Goal: Task Accomplishment & Management: Complete application form

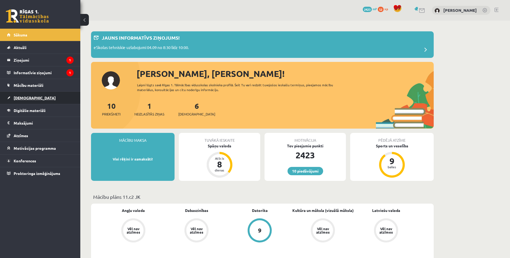
click at [30, 93] on link "[DEMOGRAPHIC_DATA]" at bounding box center [40, 98] width 67 height 12
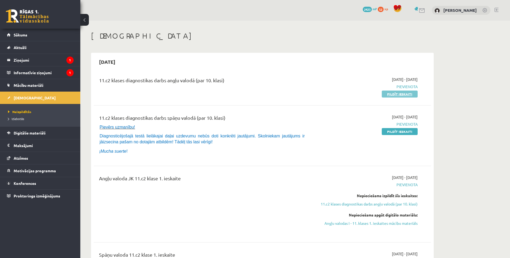
click at [393, 95] on link "Pildīt ieskaiti" at bounding box center [400, 94] width 36 height 7
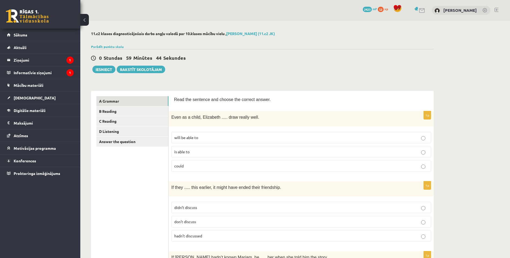
click at [190, 169] on label "could" at bounding box center [302, 166] width 260 height 12
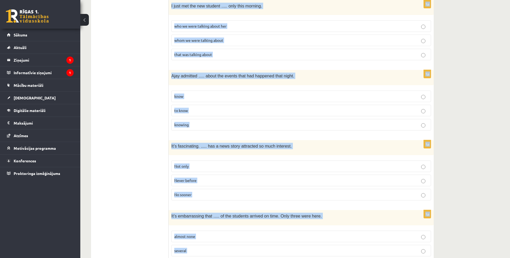
scroll to position [1279, 0]
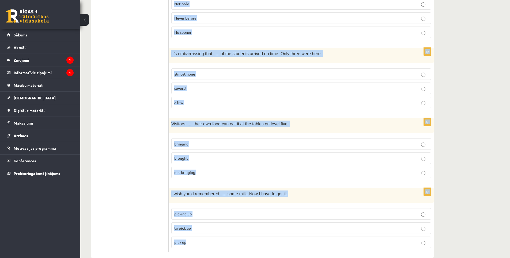
drag, startPoint x: 173, startPoint y: 99, endPoint x: 258, endPoint y: 234, distance: 160.1
copy form "Read the sentence and choose the correct answer. 1p Even as a child, Elizabeth …"
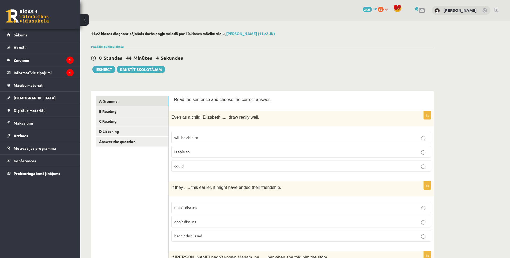
scroll to position [45, 0]
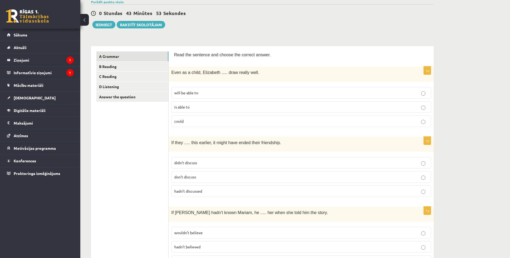
click at [204, 194] on label "hadn’t discussed" at bounding box center [302, 191] width 260 height 12
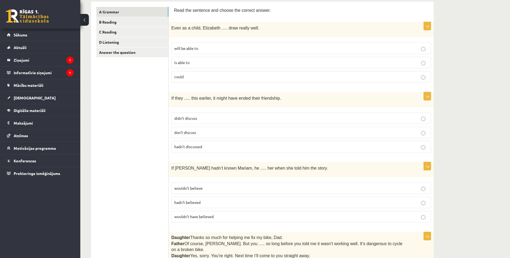
click at [208, 190] on p "wouldn’t believe" at bounding box center [301, 188] width 254 height 6
click at [215, 214] on p "wouldn’t have believed" at bounding box center [301, 217] width 254 height 6
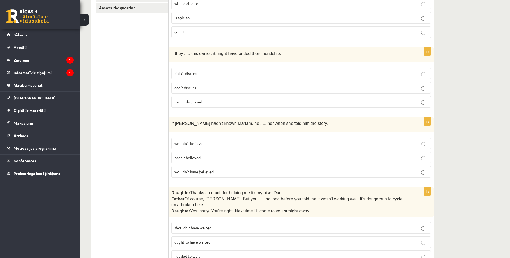
scroll to position [223, 0]
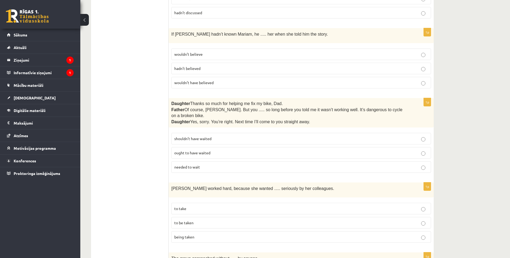
click at [213, 136] on p "shouldn’t have waited" at bounding box center [301, 139] width 254 height 6
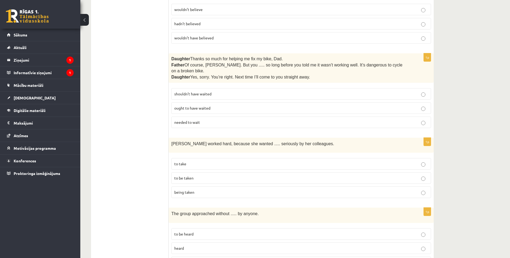
scroll to position [313, 0]
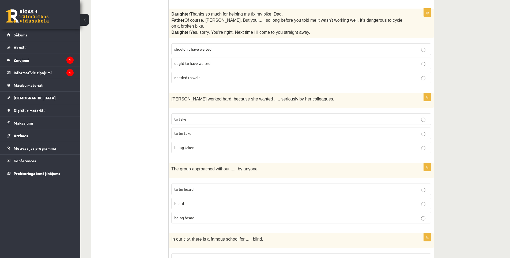
click at [200, 130] on label "to be taken" at bounding box center [302, 134] width 260 height 12
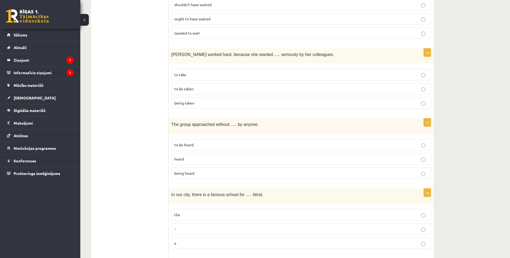
click at [192, 171] on span "being heard" at bounding box center [184, 173] width 20 height 5
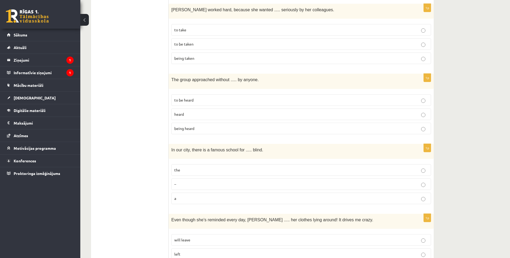
click at [190, 167] on p "the" at bounding box center [301, 170] width 254 height 6
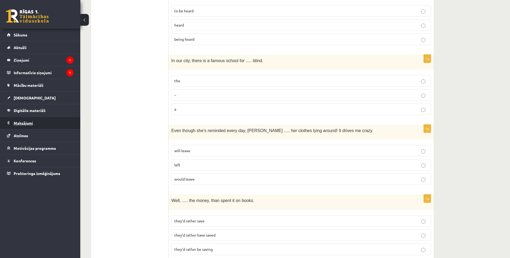
scroll to position [581, 0]
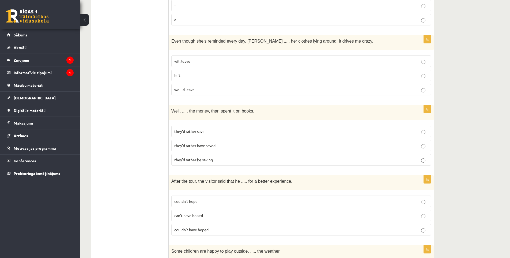
click at [187, 59] on span "will leave" at bounding box center [182, 61] width 16 height 5
click at [210, 143] on span "they’d rather have saved" at bounding box center [194, 145] width 41 height 5
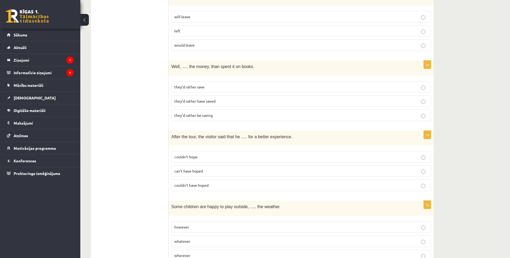
click at [218, 182] on p "couldn’t have hoped" at bounding box center [301, 185] width 254 height 6
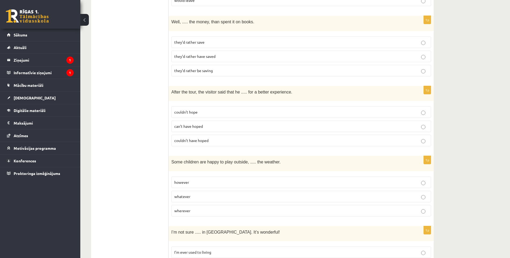
scroll to position [715, 0]
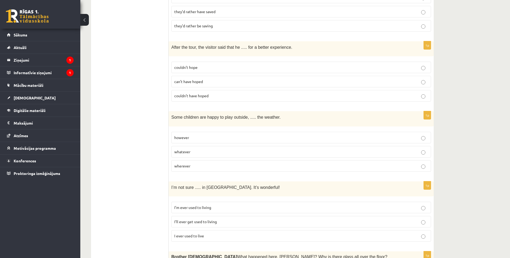
click at [206, 149] on p "whatever" at bounding box center [301, 152] width 254 height 6
click at [217, 219] on span "I’ll ever get used to living" at bounding box center [195, 221] width 43 height 5
click at [212, 205] on p "I’m ever used to living" at bounding box center [301, 208] width 254 height 6
click at [206, 219] on p "I’ll ever get used to living" at bounding box center [301, 222] width 254 height 6
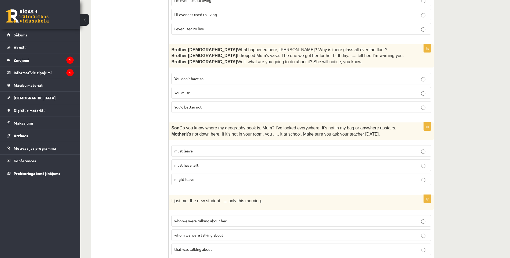
scroll to position [877, 0]
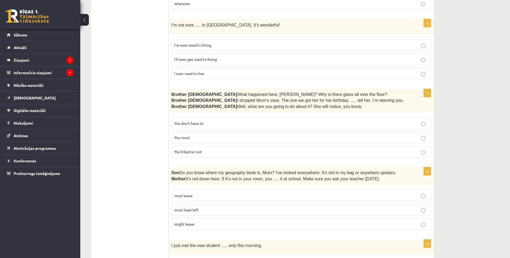
click at [206, 149] on p "You’d better not" at bounding box center [301, 152] width 254 height 6
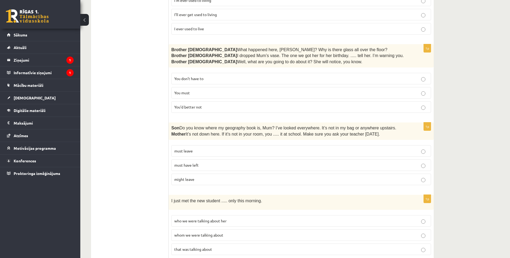
click at [200, 162] on p "must have left" at bounding box center [301, 165] width 254 height 6
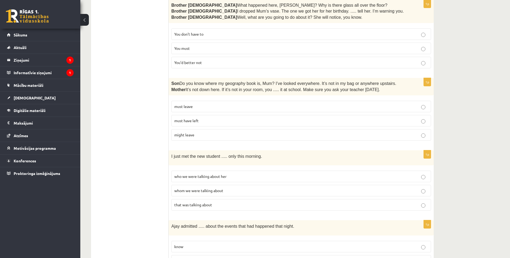
click at [223, 188] on span "whom we were talking about" at bounding box center [198, 190] width 49 height 5
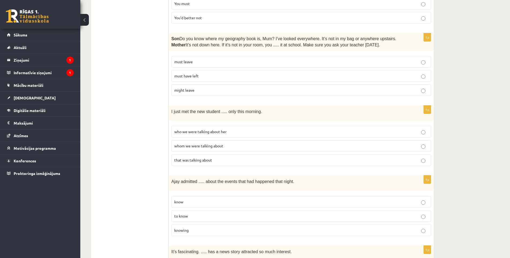
click at [198, 226] on label "knowing" at bounding box center [302, 231] width 260 height 12
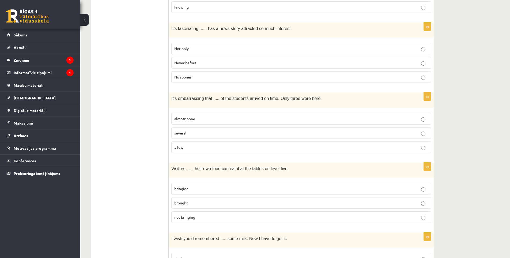
scroll to position [1190, 0]
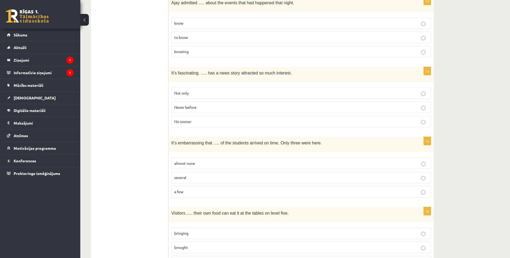
click at [217, 105] on p "Never before" at bounding box center [301, 108] width 254 height 6
click at [204, 161] on p "almost none" at bounding box center [301, 164] width 254 height 6
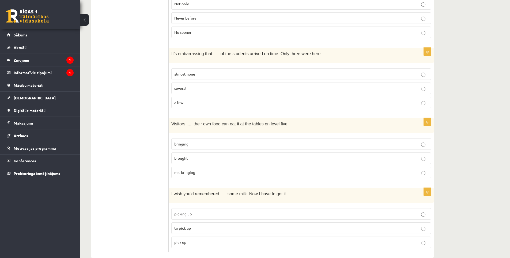
click at [199, 141] on p "bringing" at bounding box center [301, 144] width 254 height 6
drag, startPoint x: 196, startPoint y: 219, endPoint x: 201, endPoint y: 218, distance: 4.9
click at [200, 225] on p "to pick up" at bounding box center [301, 228] width 254 height 6
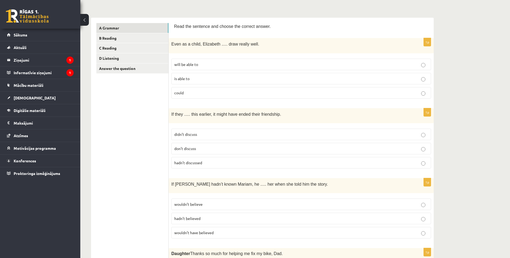
scroll to position [0, 0]
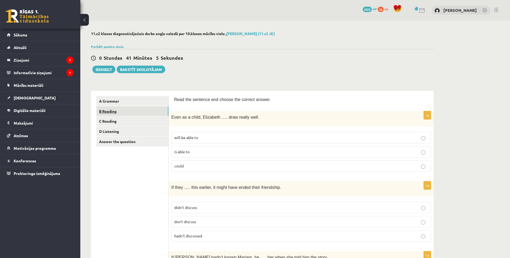
click at [138, 115] on link "B Reading" at bounding box center [132, 111] width 72 height 10
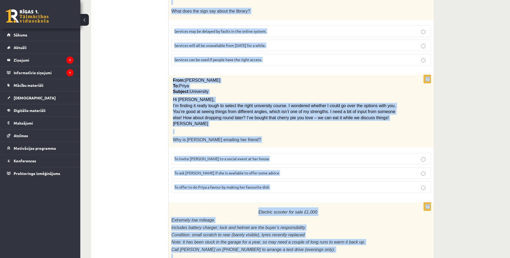
scroll to position [561, 0]
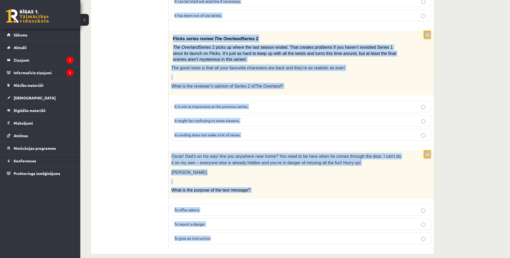
drag, startPoint x: 174, startPoint y: 99, endPoint x: 327, endPoint y: 231, distance: 202.2
copy form "Read the text and choose the correct answer. 1p Home ..... About Fashionista To…"
click at [289, 187] on p "What is the purpose of the text message?" at bounding box center [288, 190] width 233 height 6
drag, startPoint x: 206, startPoint y: 170, endPoint x: 188, endPoint y: 163, distance: 19.2
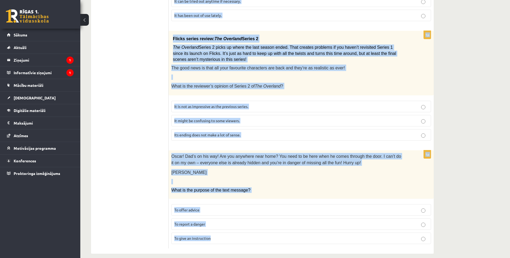
click at [206, 170] on div "Oscar! Dad’s on his way! Are you anywhere near home? You need to be here when h…" at bounding box center [301, 174] width 265 height 49
click at [184, 161] on div "Oscar! Dad’s on his way! Are you anywhere near home? You need to be here when h…" at bounding box center [301, 174] width 265 height 49
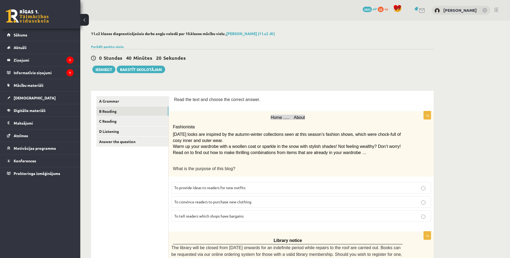
scroll to position [45, 0]
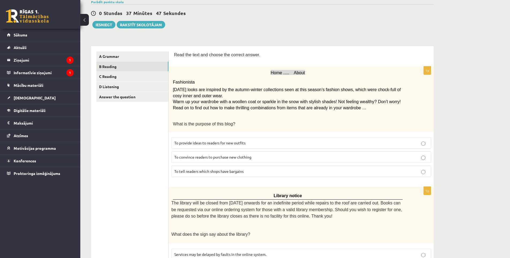
click at [241, 143] on span "To provide ideas to readers for new outfits" at bounding box center [209, 142] width 71 height 5
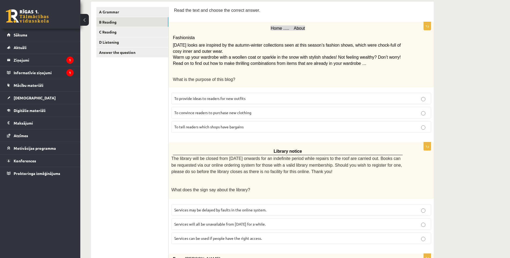
scroll to position [134, 0]
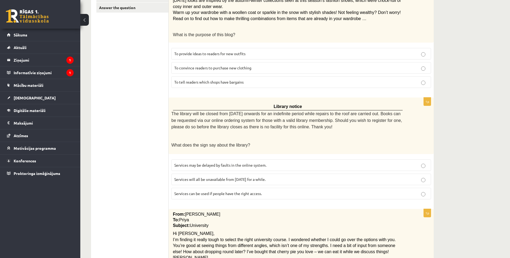
click at [213, 191] on span "Services can be used if people have the right access." at bounding box center [218, 193] width 88 height 5
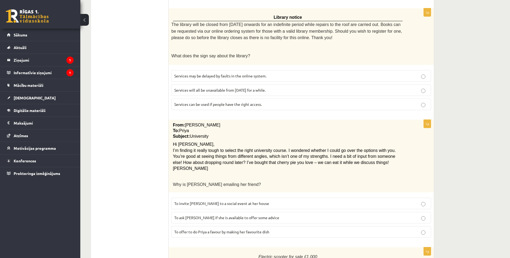
click at [215, 215] on span "To ask Priya if she is available to offer some advice" at bounding box center [226, 217] width 105 height 5
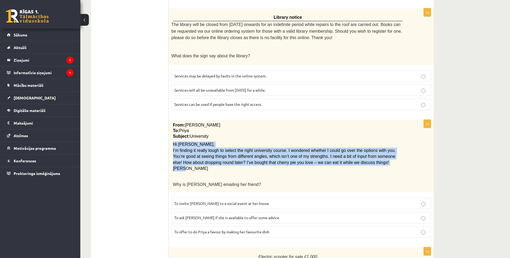
drag, startPoint x: 173, startPoint y: 140, endPoint x: 184, endPoint y: 167, distance: 29.1
click at [184, 167] on div "From: Emily To: Priya Subject: University Hi Priya, I’m finding it really tough…" at bounding box center [301, 156] width 265 height 73
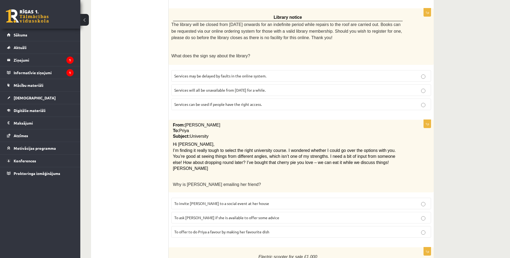
drag, startPoint x: 226, startPoint y: 175, endPoint x: 224, endPoint y: 172, distance: 4.0
click at [226, 174] on p at bounding box center [288, 176] width 230 height 5
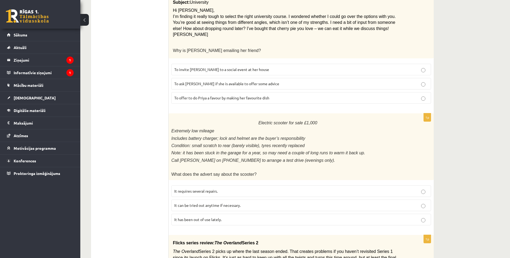
scroll to position [402, 0]
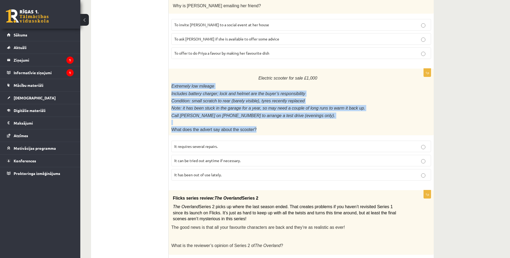
drag, startPoint x: 174, startPoint y: 85, endPoint x: 251, endPoint y: 127, distance: 87.5
click at [251, 127] on div "Electric scooter for sale £1,000 Extremely low mileage Includes battery charger…" at bounding box center [301, 102] width 265 height 66
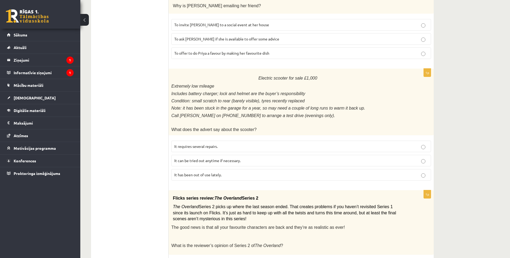
click at [197, 181] on form "Read the text and choose the correct answer. 1p Home ..... About Fashionista To…" at bounding box center [301, 51] width 255 height 714
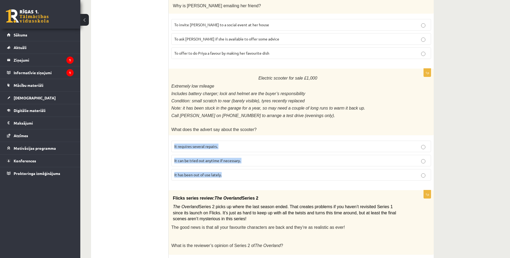
drag, startPoint x: 171, startPoint y: 135, endPoint x: 222, endPoint y: 176, distance: 65.0
click at [222, 176] on div "1p Electric scooter for sale £1,000 Extremely low mileage Includes battery char…" at bounding box center [301, 127] width 265 height 116
click at [219, 173] on div at bounding box center [219, 173] width 0 height 0
click at [249, 177] on fieldset "It requires several repairs. It can be tried out anytime if necessary. It has b…" at bounding box center [302, 160] width 260 height 44
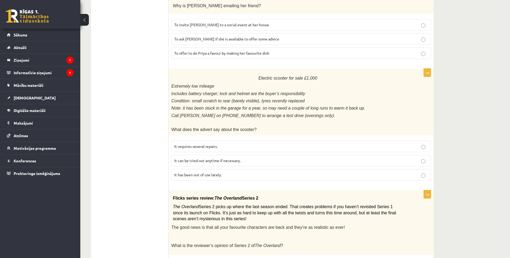
click at [236, 172] on p "It has been out of use lately." at bounding box center [301, 175] width 254 height 6
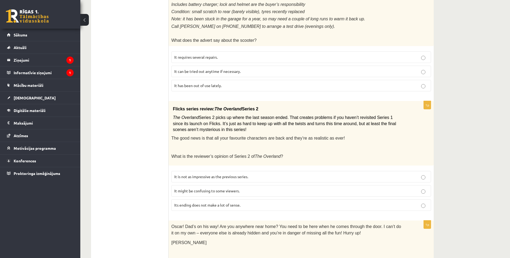
scroll to position [536, 0]
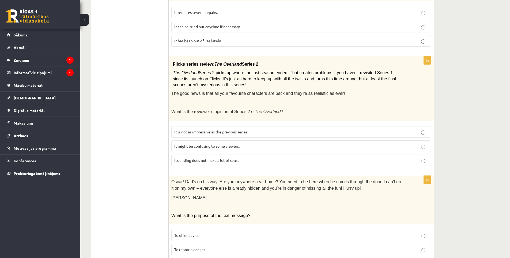
click at [226, 144] on span "It might be confusing to some viewers." at bounding box center [206, 146] width 65 height 5
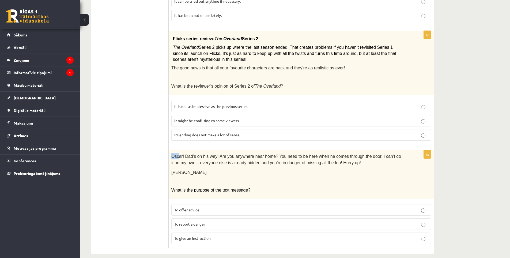
drag, startPoint x: 172, startPoint y: 149, endPoint x: 178, endPoint y: 153, distance: 7.4
click at [178, 154] on span "Oscar! Dad’s on his way! Are you anywhere near home? You need to be here when h…" at bounding box center [287, 159] width 230 height 11
click at [207, 169] on p "Elizabeth" at bounding box center [288, 172] width 233 height 6
click at [203, 236] on label "To give an instruction" at bounding box center [302, 239] width 260 height 12
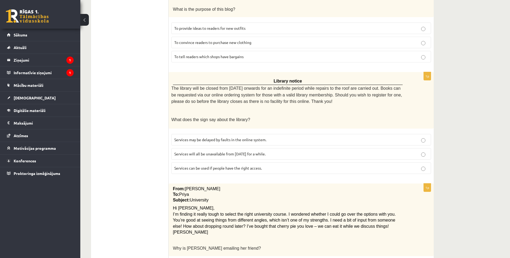
scroll to position [0, 0]
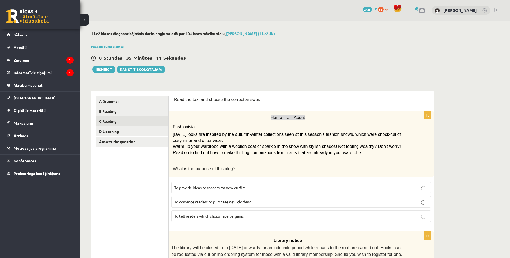
click at [149, 119] on link "C Reading" at bounding box center [132, 121] width 72 height 10
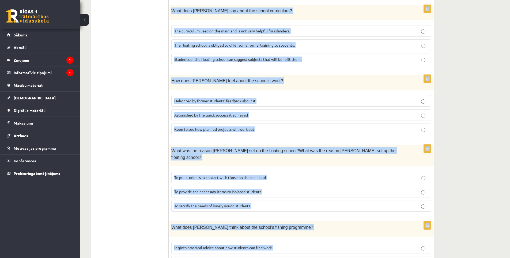
scroll to position [444, 0]
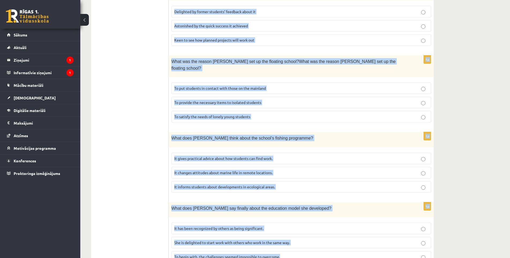
drag, startPoint x: 181, startPoint y: 103, endPoint x: 306, endPoint y: 232, distance: 180.0
copy form "Read the article about an unusual school and choose the correct answer for each…"
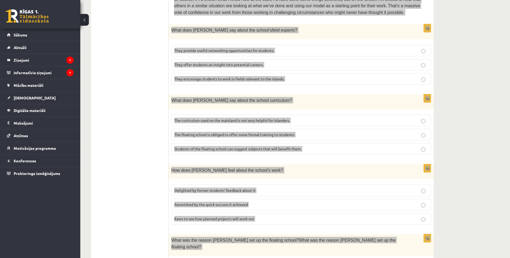
scroll to position [176, 0]
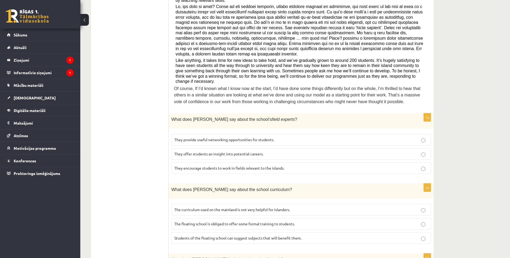
click at [132, 140] on ul "A Grammar B Reading C Reading D Listening Answer the question" at bounding box center [132, 227] width 72 height 614
click at [208, 151] on span "They offer students an insight into potential careers." at bounding box center [218, 153] width 89 height 5
click at [211, 204] on label "The curriculum used on the mainland is not very helpful for islanders." at bounding box center [302, 210] width 260 height 12
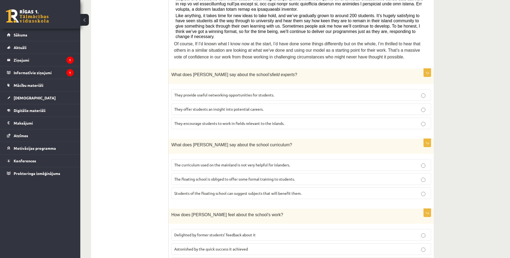
scroll to position [265, 0]
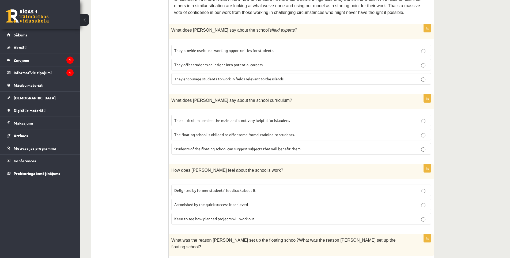
click at [217, 188] on span "Delighted by former students’ feedback about it" at bounding box center [214, 190] width 81 height 5
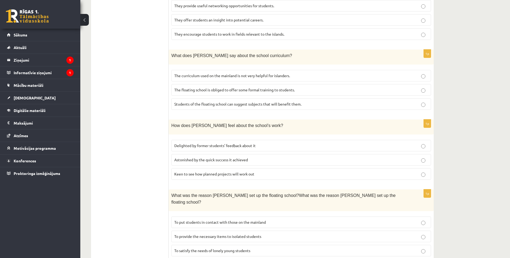
click at [203, 234] on p "To provide the necessary items to isolated students" at bounding box center [301, 237] width 254 height 6
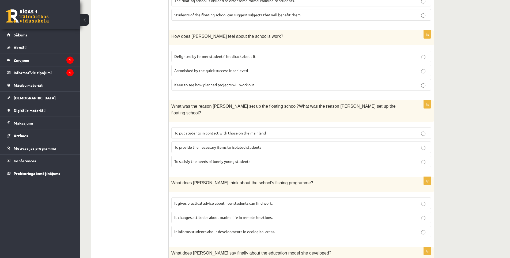
click at [200, 229] on span "It informs students about developments in ecological areas." at bounding box center [224, 231] width 101 height 5
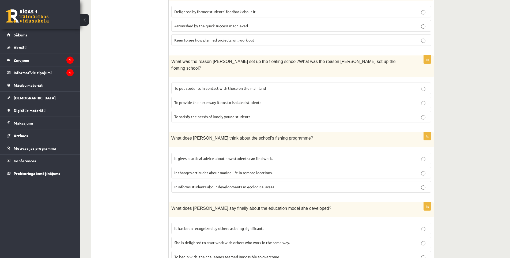
click at [200, 226] on p "It has been recognized by others as being significant." at bounding box center [301, 229] width 254 height 6
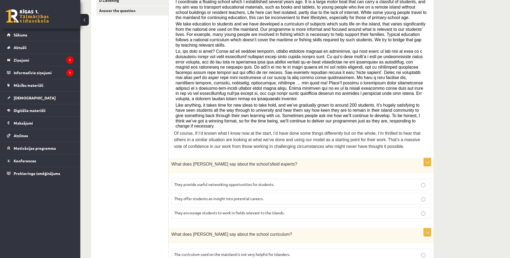
scroll to position [0, 0]
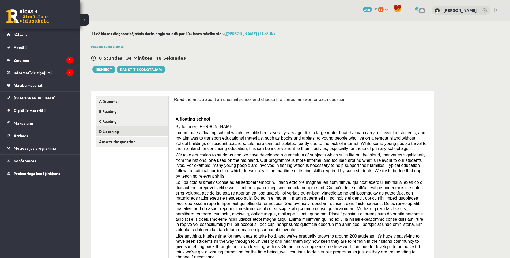
click at [129, 132] on link "D Listening" at bounding box center [132, 131] width 72 height 10
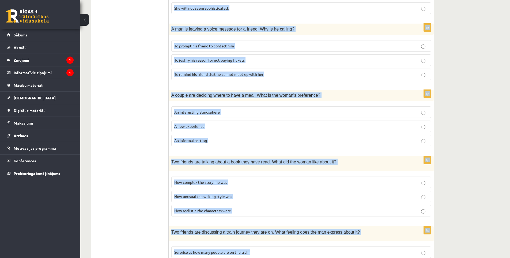
scroll to position [297, 0]
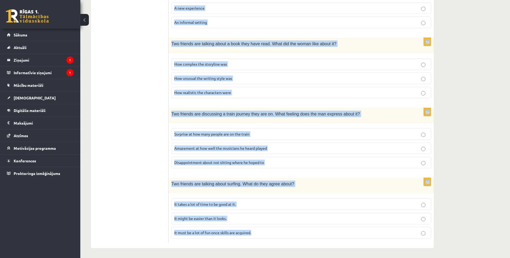
drag, startPoint x: 171, startPoint y: 138, endPoint x: 257, endPoint y: 231, distance: 126.7
click at [257, 231] on form "Listen to the conversation and answer the question. 1p Two friends are talking …" at bounding box center [301, 21] width 255 height 444
copy form "Two friends are talking about clothing. What is the woman’s main concern? She w…"
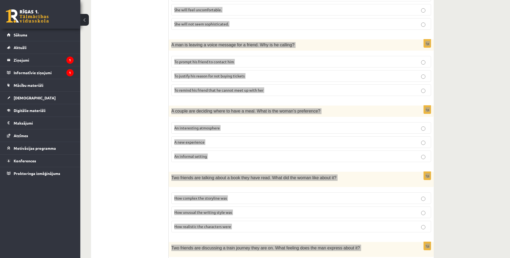
scroll to position [29, 0]
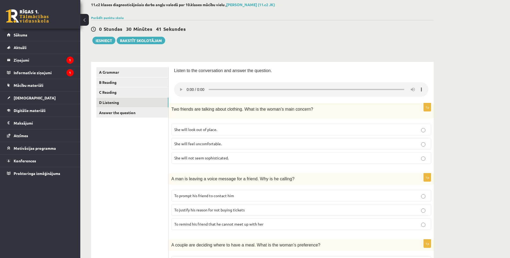
click at [217, 131] on span "She will look out of place." at bounding box center [195, 129] width 43 height 5
click at [199, 132] on p "She will look out of place." at bounding box center [301, 130] width 254 height 6
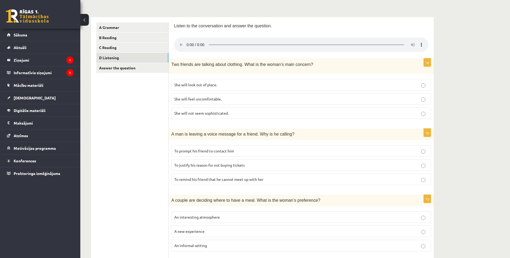
click at [211, 153] on span "To prompt his friend to contact him" at bounding box center [204, 150] width 60 height 5
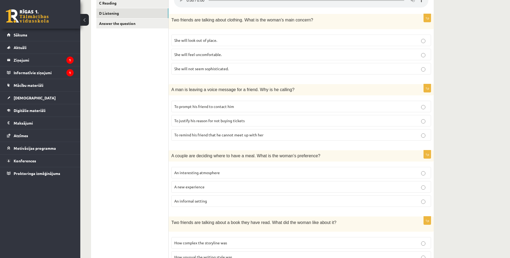
scroll to position [163, 0]
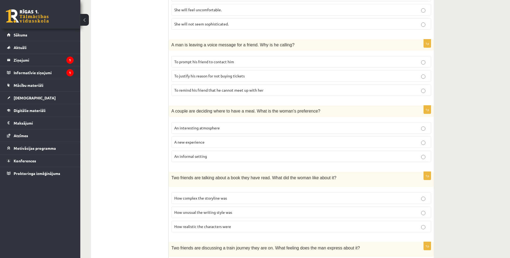
click at [207, 159] on label "An informal setting" at bounding box center [302, 157] width 260 height 12
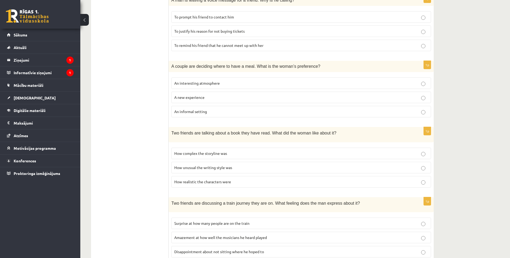
click at [199, 180] on span "How realistic the characters were" at bounding box center [202, 181] width 57 height 5
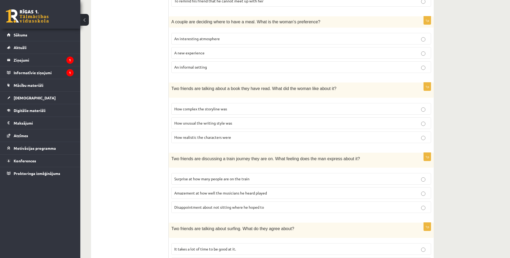
scroll to position [297, 0]
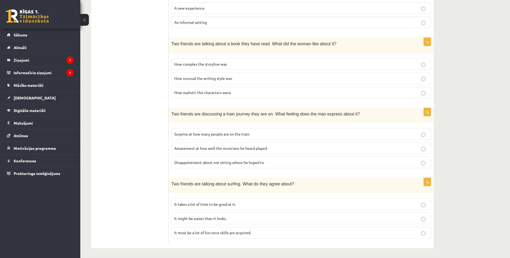
click at [207, 162] on span "Disappointment about not sitting where he hoped to" at bounding box center [219, 162] width 90 height 5
click at [219, 202] on span "It takes a lot of time to be good at it." at bounding box center [205, 204] width 62 height 5
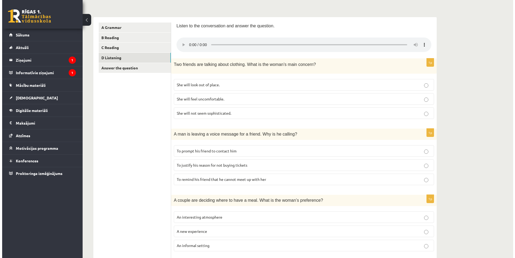
scroll to position [0, 0]
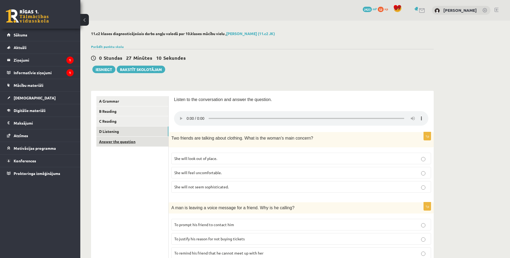
click at [130, 143] on link "Answer the question" at bounding box center [132, 142] width 72 height 10
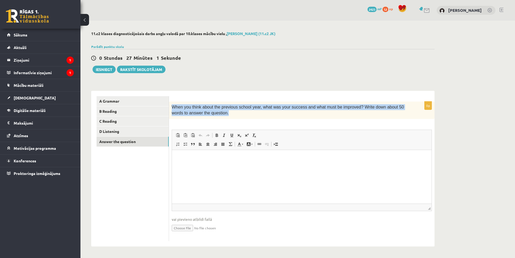
drag, startPoint x: 170, startPoint y: 106, endPoint x: 208, endPoint y: 115, distance: 39.5
click at [208, 115] on div "When you think about the previous school year, what was your success and what m…" at bounding box center [301, 110] width 265 height 17
copy span "When you think about the previous school year, what was your success and what m…"
click at [205, 116] on div at bounding box center [205, 116] width 0 height 0
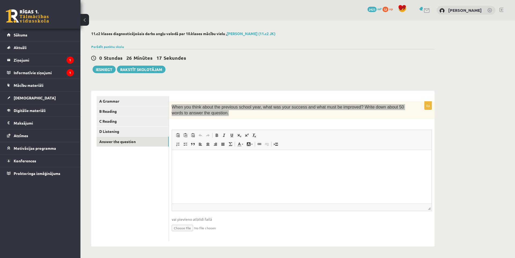
click at [202, 166] on html at bounding box center [301, 158] width 259 height 16
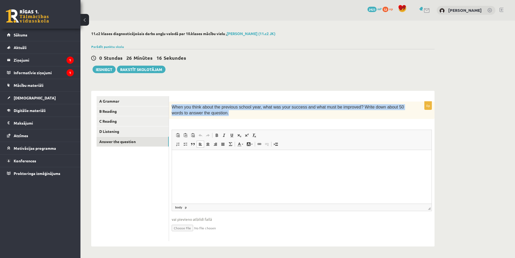
click at [214, 119] on div "When you think about the previous school year, what was your success and what m…" at bounding box center [301, 110] width 265 height 17
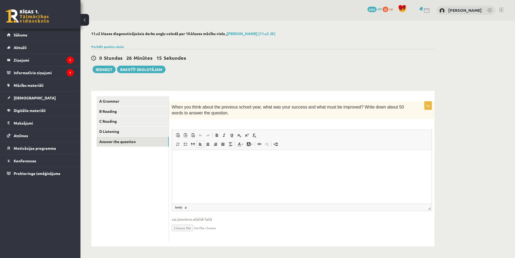
click at [209, 166] on html at bounding box center [301, 158] width 259 height 16
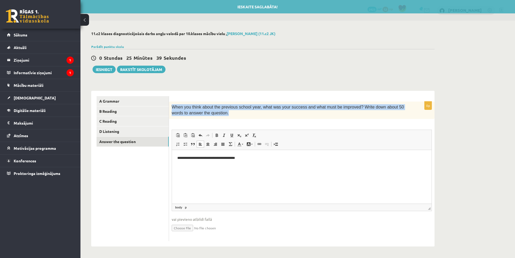
drag, startPoint x: 170, startPoint y: 106, endPoint x: 210, endPoint y: 114, distance: 40.4
click at [210, 114] on div "When you think about the previous school year, what was your success and what m…" at bounding box center [301, 110] width 265 height 17
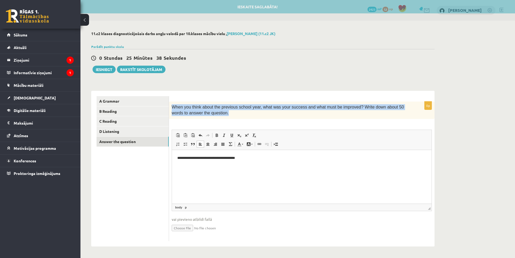
click at [207, 116] on div at bounding box center [207, 116] width 0 height 0
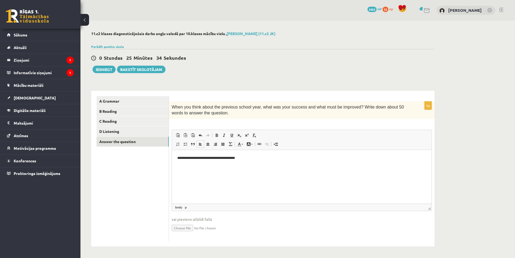
drag, startPoint x: 240, startPoint y: 173, endPoint x: 339, endPoint y: 189, distance: 100.4
click at [107, 257] on div at bounding box center [53, 257] width 107 height 0
click at [225, 96] on div "**********" at bounding box center [301, 169] width 265 height 156
click at [222, 158] on p "**********" at bounding box center [301, 158] width 249 height 6
click at [255, 158] on p "**********" at bounding box center [301, 158] width 249 height 6
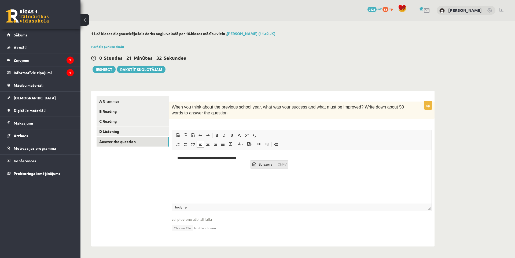
click at [261, 164] on span "Вставить" at bounding box center [266, 164] width 19 height 8
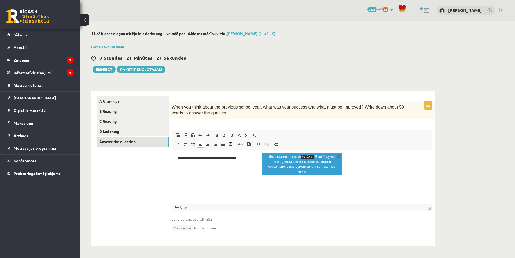
click at [222, 166] on html "**********" at bounding box center [301, 158] width 259 height 16
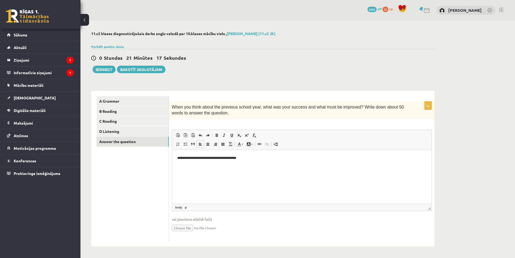
click at [253, 156] on p "**********" at bounding box center [301, 158] width 249 height 6
click at [248, 159] on p "**********" at bounding box center [301, 158] width 249 height 6
drag, startPoint x: 389, startPoint y: 158, endPoint x: 371, endPoint y: 159, distance: 18.0
click at [372, 159] on p "**********" at bounding box center [301, 158] width 249 height 6
click at [372, 158] on p "**********" at bounding box center [301, 158] width 249 height 6
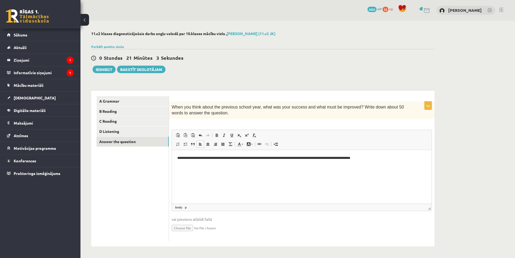
click at [385, 157] on p "**********" at bounding box center [301, 158] width 249 height 6
click at [398, 159] on p "**********" at bounding box center [301, 158] width 249 height 6
click at [248, 160] on p "**********" at bounding box center [301, 160] width 249 height 11
drag, startPoint x: 177, startPoint y: 157, endPoint x: 285, endPoint y: 159, distance: 108.0
click at [285, 159] on html "**********" at bounding box center [301, 161] width 259 height 22
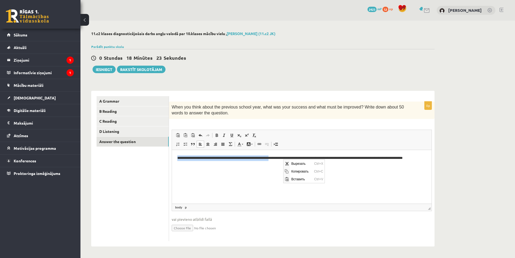
click at [203, 159] on p "**********" at bounding box center [301, 160] width 249 height 11
drag, startPoint x: 195, startPoint y: 156, endPoint x: 382, endPoint y: 156, distance: 187.3
click at [382, 156] on p "**********" at bounding box center [301, 160] width 249 height 11
copy p "**********"
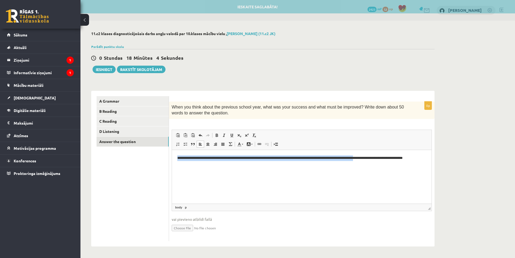
click at [255, 160] on p "**********" at bounding box center [301, 160] width 249 height 11
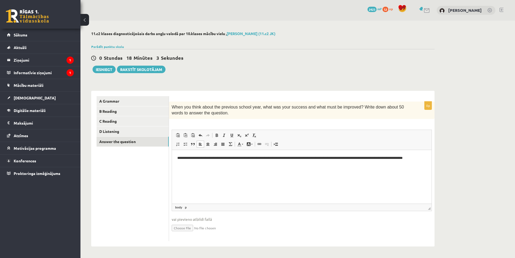
click at [246, 157] on p "**********" at bounding box center [301, 160] width 249 height 11
click at [223, 164] on p "**********" at bounding box center [301, 160] width 249 height 11
click at [123, 97] on link "A Grammar" at bounding box center [132, 101] width 72 height 10
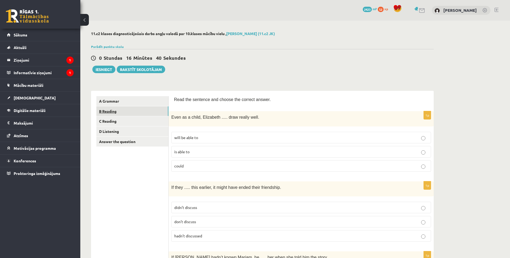
click at [115, 108] on link "B Reading" at bounding box center [132, 111] width 72 height 10
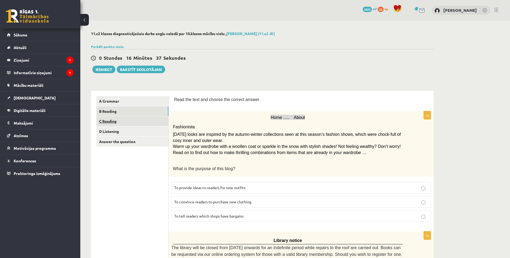
click at [131, 122] on link "C Reading" at bounding box center [132, 121] width 72 height 10
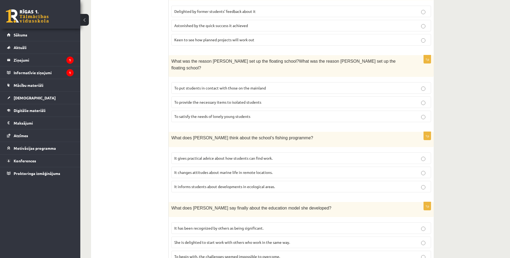
scroll to position [42, 0]
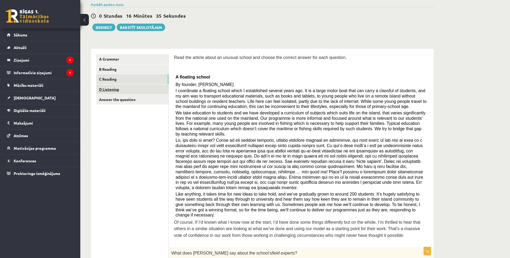
click at [123, 92] on link "D Listening" at bounding box center [132, 89] width 72 height 10
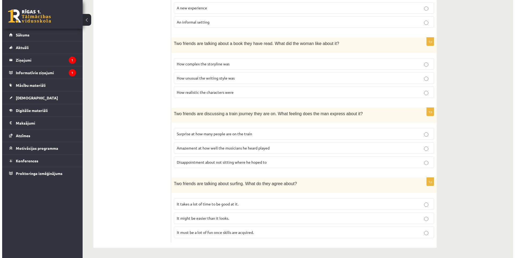
scroll to position [0, 0]
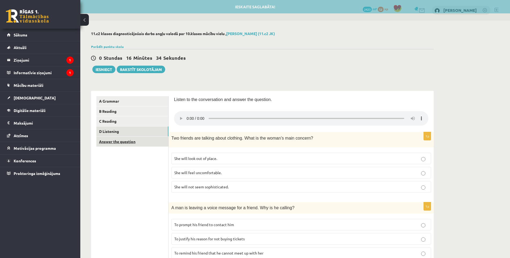
click at [133, 143] on link "Answer the question" at bounding box center [132, 142] width 72 height 10
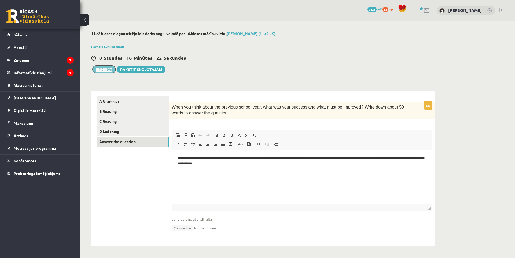
click at [100, 72] on button "Iesniegt" at bounding box center [103, 70] width 23 height 8
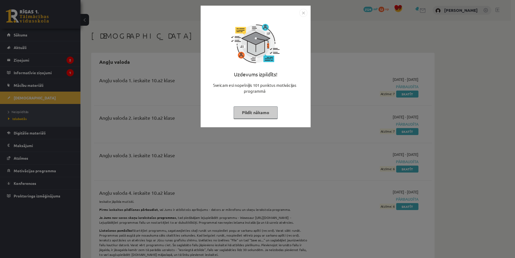
click at [301, 11] on img "Close" at bounding box center [303, 13] width 8 height 8
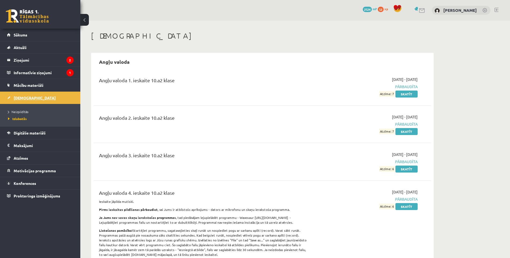
click at [33, 98] on link "[DEMOGRAPHIC_DATA]" at bounding box center [40, 98] width 67 height 12
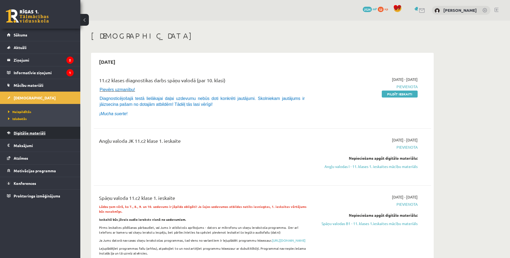
click at [43, 137] on link "Digitālie materiāli" at bounding box center [40, 133] width 67 height 12
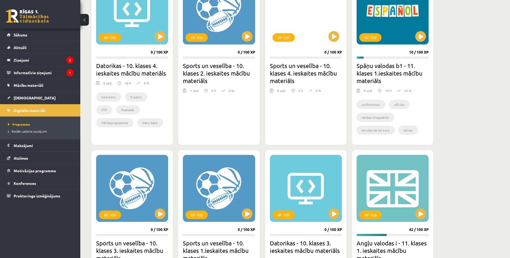
scroll to position [270, 0]
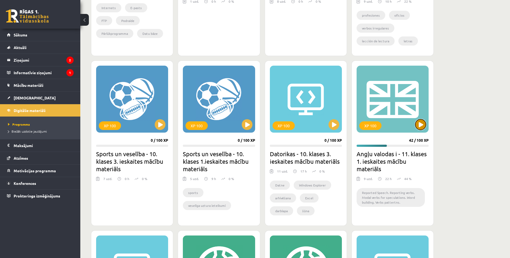
click at [424, 124] on button at bounding box center [421, 124] width 11 height 11
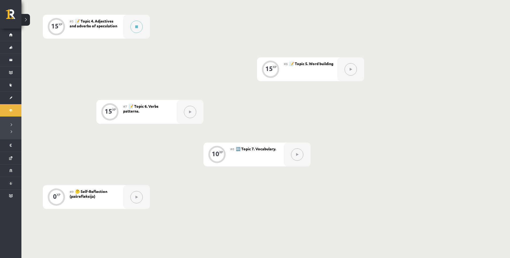
scroll to position [393, 0]
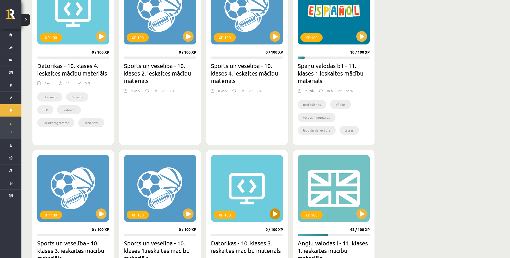
scroll to position [91, 0]
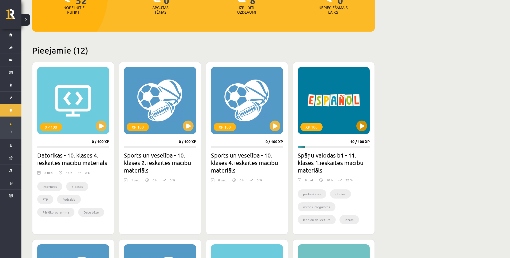
click at [368, 126] on div "XP 100" at bounding box center [334, 100] width 72 height 67
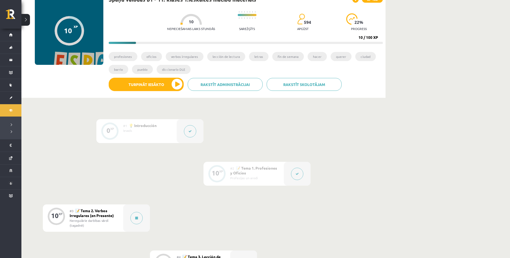
scroll to position [89, 0]
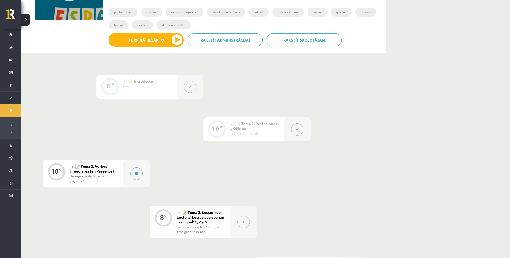
click at [141, 170] on button at bounding box center [137, 173] width 12 height 12
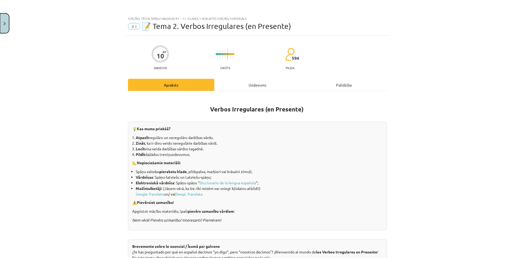
click at [5, 21] on button "Close" at bounding box center [4, 23] width 9 height 20
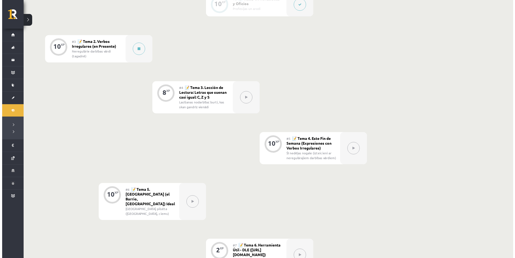
scroll to position [80, 0]
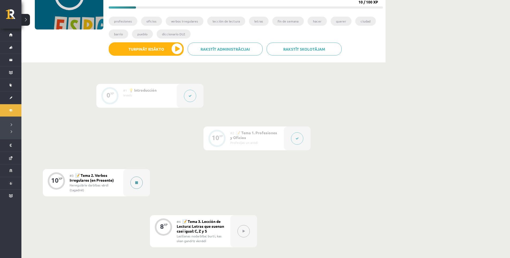
click at [131, 184] on button at bounding box center [137, 183] width 12 height 12
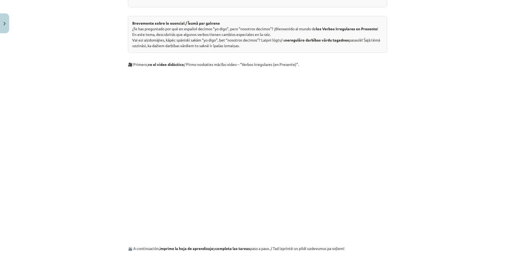
scroll to position [0, 0]
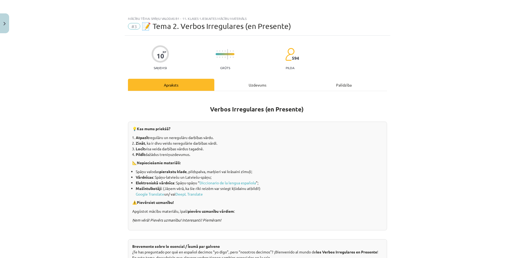
click at [262, 81] on div "Uzdevums" at bounding box center [257, 85] width 86 height 12
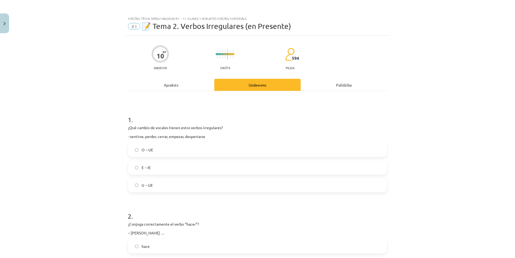
scroll to position [13, 0]
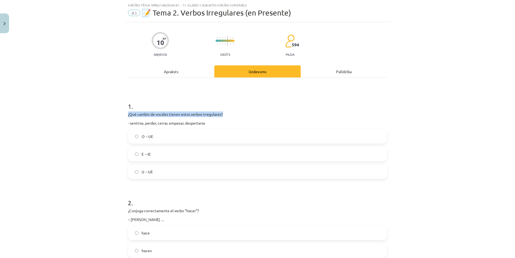
drag, startPoint x: 129, startPoint y: 114, endPoint x: 221, endPoint y: 115, distance: 91.9
click at [221, 115] on p "¿Qué cambio de vocales tienen estos verbos irregulares?" at bounding box center [257, 114] width 259 height 6
click at [218, 117] on div at bounding box center [218, 117] width 0 height 0
click at [108, 91] on div "Mācību tēma: Spāņu valodas b1 - 11. klases 1.ieskaites mācību materiāls #3 📝 Te…" at bounding box center [257, 129] width 515 height 258
click at [170, 150] on label "E→IE" at bounding box center [257, 153] width 258 height 13
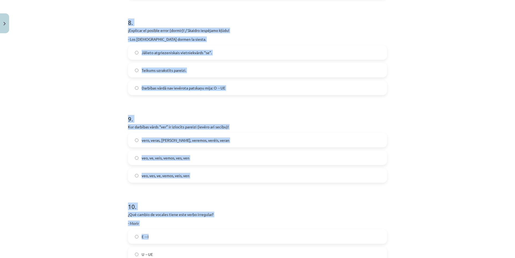
scroll to position [856, 0]
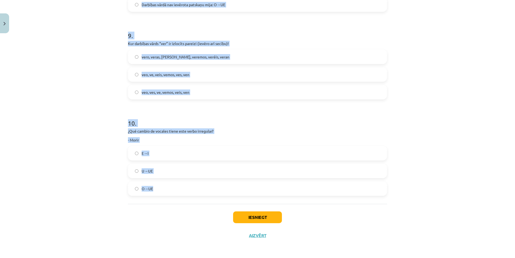
drag, startPoint x: 126, startPoint y: 106, endPoint x: 168, endPoint y: 184, distance: 89.3
copy form "3 . ¿Lor ipsumd si ametcon adipis elits doeius temporincid? - utlabore, etdolo,…"
click at [87, 143] on div "Mācību tēma: Spāņu valodas b1 - 11. klases 1.ieskaites mācību materiāls #3 📝 Te…" at bounding box center [257, 129] width 515 height 258
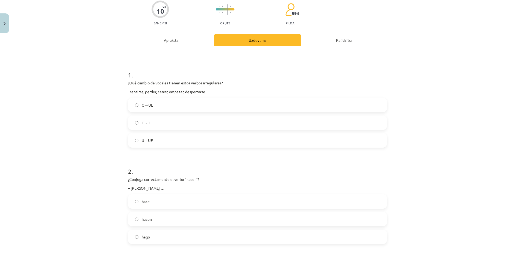
scroll to position [89, 0]
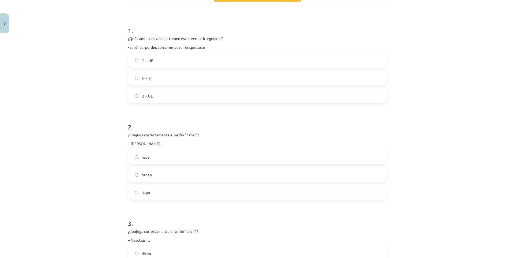
click at [154, 158] on label "hace" at bounding box center [257, 156] width 258 height 13
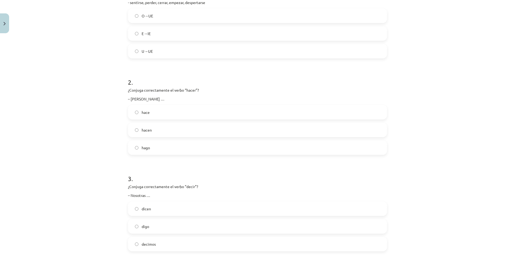
scroll to position [179, 0]
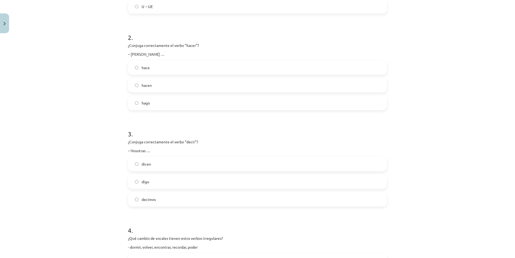
click at [155, 201] on label "decimos" at bounding box center [257, 199] width 258 height 13
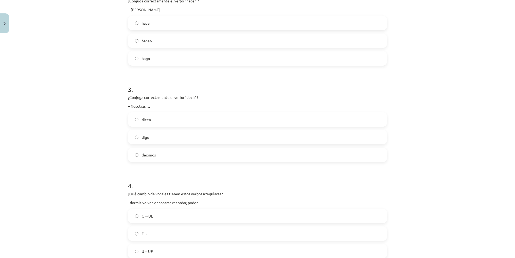
scroll to position [268, 0]
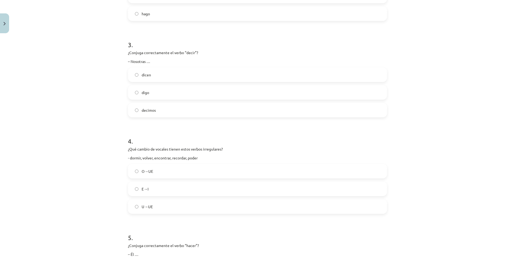
click at [143, 172] on span "O→UE" at bounding box center [147, 172] width 12 height 6
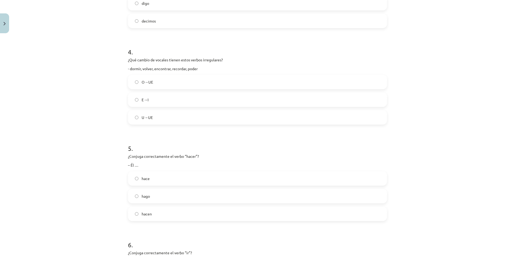
scroll to position [402, 0]
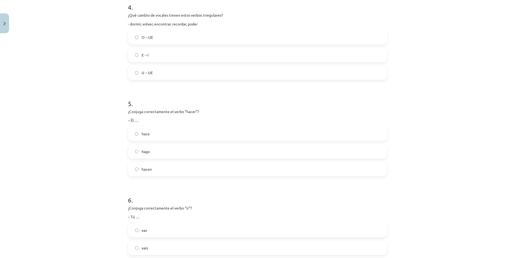
click at [157, 136] on label "hace" at bounding box center [257, 133] width 258 height 13
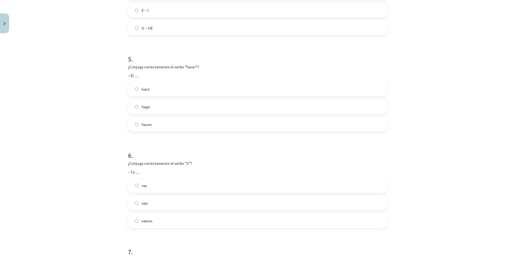
scroll to position [491, 0]
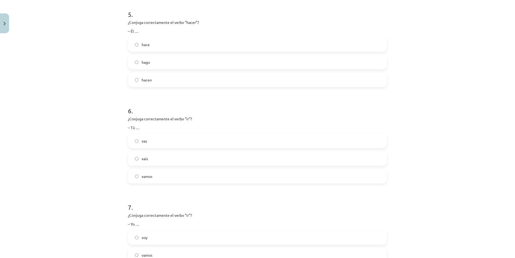
drag, startPoint x: 151, startPoint y: 145, endPoint x: 152, endPoint y: 140, distance: 4.9
click at [151, 145] on label "vas" at bounding box center [257, 140] width 258 height 13
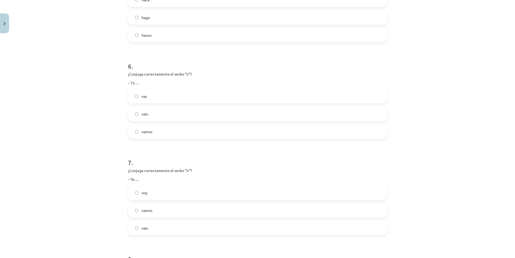
scroll to position [581, 0]
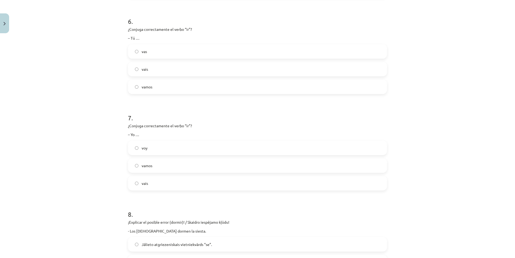
click at [161, 143] on label "voy" at bounding box center [257, 147] width 258 height 13
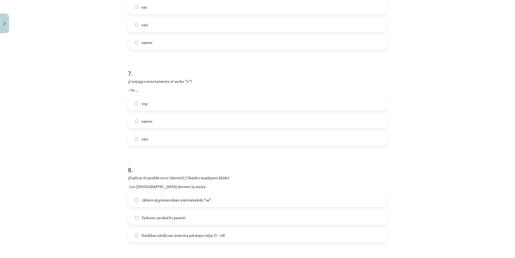
scroll to position [670, 0]
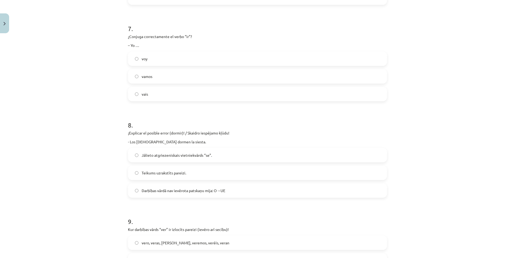
click at [210, 190] on span "Darbības vārdā nav ievērota patskaņu mija: O→UE" at bounding box center [183, 191] width 84 height 6
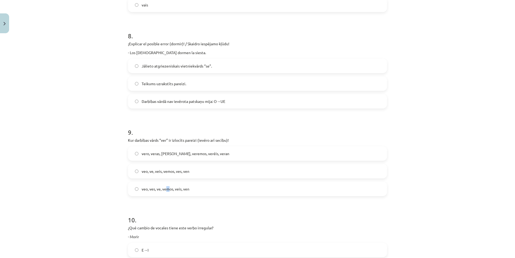
click at [165, 191] on span "veo, ves, ve, vemos, veis, ven" at bounding box center [165, 189] width 48 height 6
click at [152, 188] on span "veo, ves, ve, vemos, veis, ven" at bounding box center [165, 189] width 48 height 6
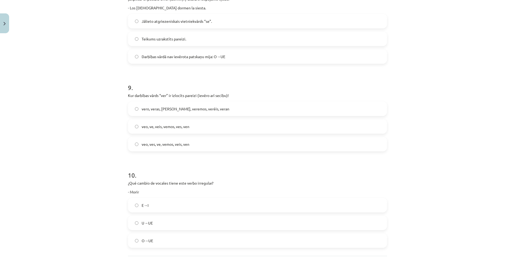
scroll to position [849, 0]
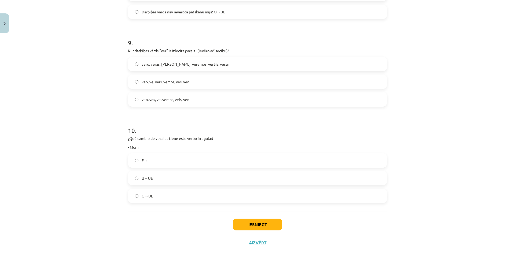
click at [168, 195] on label "O→UE" at bounding box center [257, 195] width 258 height 13
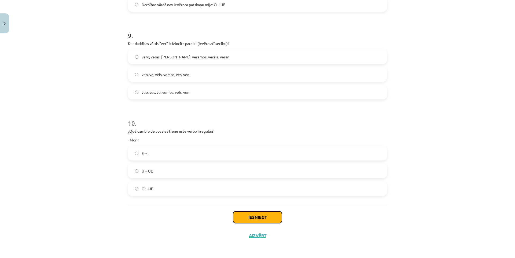
click at [243, 215] on button "Iesniegt" at bounding box center [257, 217] width 49 height 12
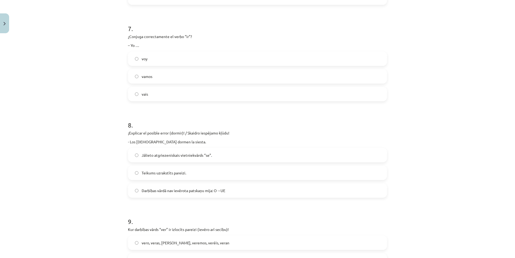
scroll to position [856, 0]
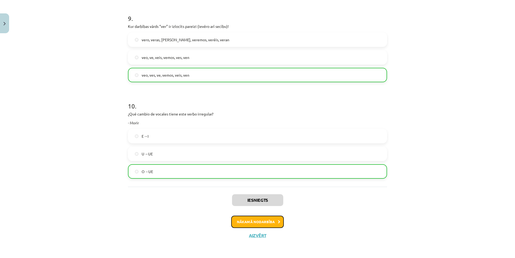
click at [266, 224] on button "Nākamā nodarbība" at bounding box center [257, 222] width 53 height 12
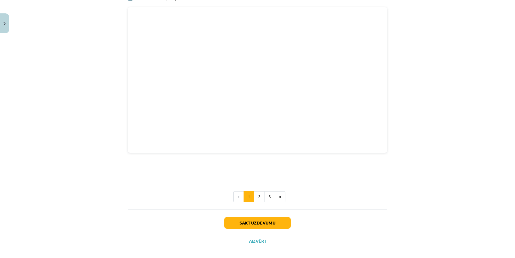
scroll to position [687, 0]
click at [260, 195] on button "2" at bounding box center [259, 196] width 11 height 11
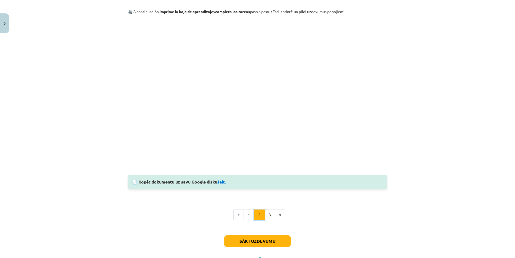
scroll to position [0, 0]
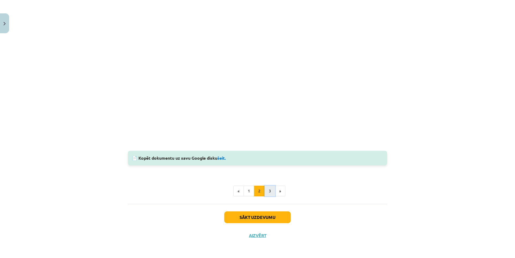
click at [268, 191] on button "3" at bounding box center [269, 191] width 11 height 11
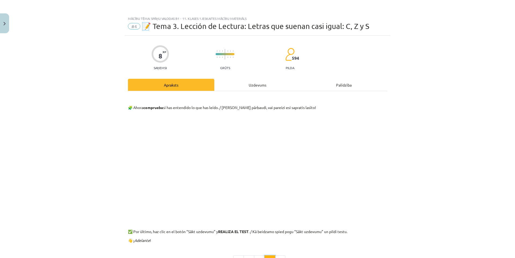
scroll to position [70, 0]
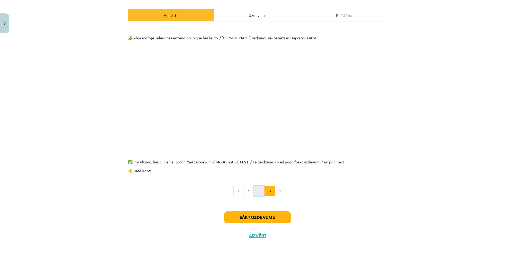
click at [260, 194] on button "2" at bounding box center [259, 191] width 11 height 11
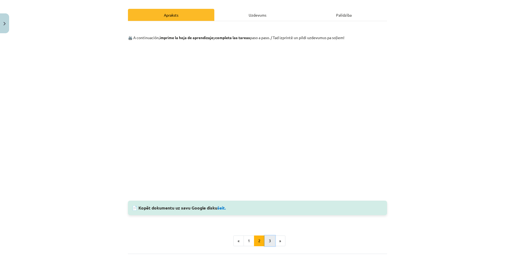
click at [270, 237] on button "3" at bounding box center [269, 241] width 11 height 11
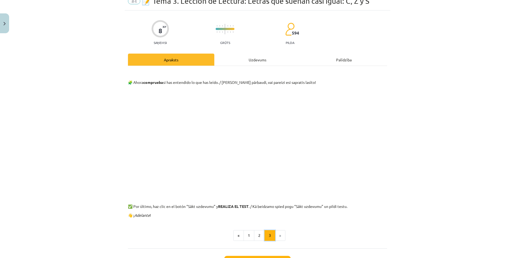
scroll to position [0, 0]
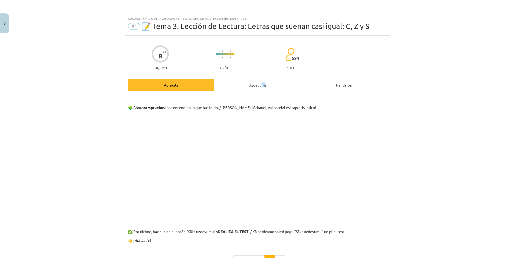
click at [261, 85] on div "Uzdevums" at bounding box center [257, 85] width 86 height 12
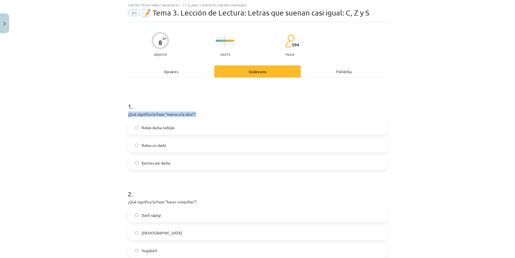
drag, startPoint x: 125, startPoint y: 114, endPoint x: 194, endPoint y: 115, distance: 69.7
click at [191, 117] on div at bounding box center [191, 117] width 0 height 0
click at [140, 96] on h1 "1 ." at bounding box center [257, 101] width 259 height 17
drag, startPoint x: 165, startPoint y: 115, endPoint x: 194, endPoint y: 114, distance: 29.5
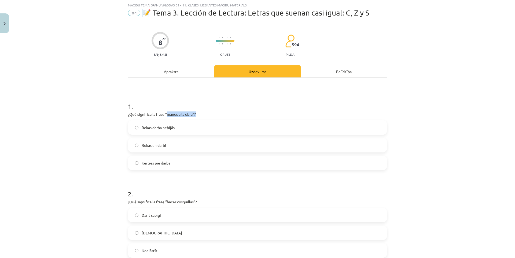
click at [194, 114] on p "¿Qué significa la frase “manos a la obra”?" at bounding box center [257, 114] width 259 height 6
click at [191, 105] on div at bounding box center [191, 105] width 0 height 0
click at [117, 100] on div "Mācību tēma: Spāņu valodas b1 - 11. klases 1.ieskaites mācību materiāls #4 📝 Te…" at bounding box center [257, 129] width 515 height 258
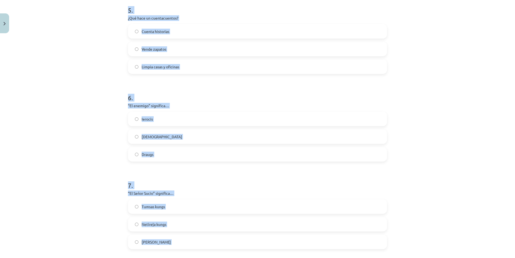
scroll to position [601, 0]
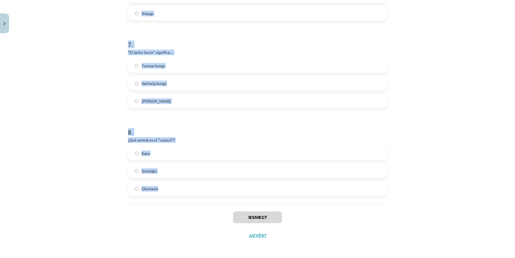
drag, startPoint x: 121, startPoint y: 103, endPoint x: 189, endPoint y: 188, distance: 108.9
click at [189, 188] on div "Mācību tēma: Spāņu valodas b1 - 11. klases 1.ieskaites mācību materiāls #4 📝 Te…" at bounding box center [257, 129] width 515 height 258
copy form "1 . ¿Qué significa la frase “manos a la obra”? Rokas darba nebijās [PERSON_NAME…"
drag, startPoint x: 82, startPoint y: 163, endPoint x: 39, endPoint y: 160, distance: 43.8
click at [82, 164] on div "Mācību tēma: Spāņu valodas b1 - 11. klases 1.ieskaites mācību materiāls #4 📝 Te…" at bounding box center [257, 129] width 515 height 258
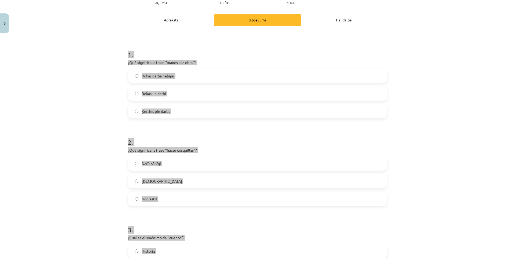
scroll to position [20, 0]
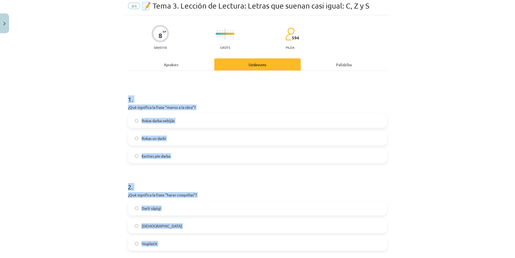
click at [44, 138] on div "Mācību tēma: Spāņu valodas b1 - 11. klases 1.ieskaites mācību materiāls #4 📝 Te…" at bounding box center [257, 129] width 515 height 258
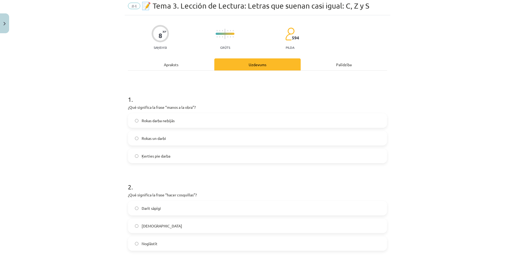
click at [166, 160] on label "Ķerties pie darba" at bounding box center [257, 155] width 258 height 13
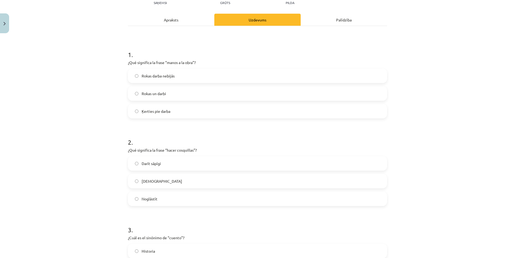
scroll to position [110, 0]
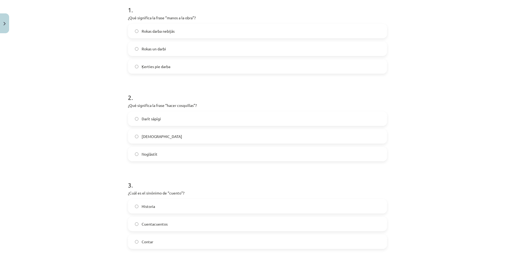
click at [154, 136] on label "[DEMOGRAPHIC_DATA]" at bounding box center [257, 136] width 258 height 13
click at [160, 208] on label "Historia" at bounding box center [257, 206] width 258 height 13
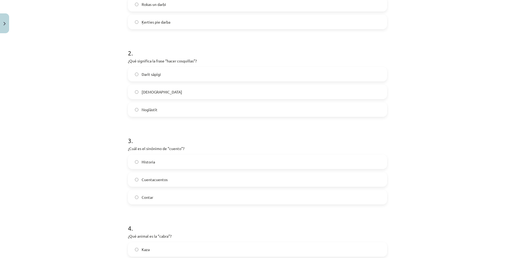
scroll to position [244, 0]
click at [162, 145] on p "¿Qué animal es la “cabra”?" at bounding box center [257, 147] width 259 height 6
click at [163, 137] on h1 "4 ." at bounding box center [257, 134] width 259 height 17
click at [164, 145] on p "¿Qué animal es la “cabra”?" at bounding box center [257, 147] width 259 height 6
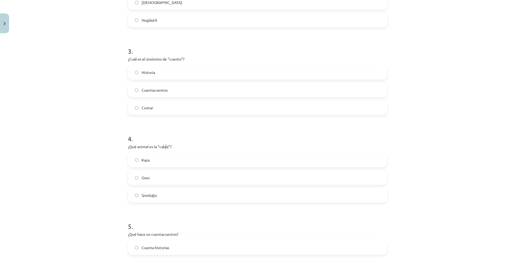
click at [164, 145] on p "¿Qué animal es la “cabra”?" at bounding box center [257, 147] width 259 height 6
click at [163, 148] on p "¿Qué animal es la “cabra”?" at bounding box center [257, 147] width 259 height 6
click at [160, 149] on div at bounding box center [160, 149] width 0 height 0
click at [73, 107] on div "Mācību tēma: Spāņu valodas b1 - 11. klases 1.ieskaites mācību materiāls #4 📝 Te…" at bounding box center [257, 129] width 515 height 258
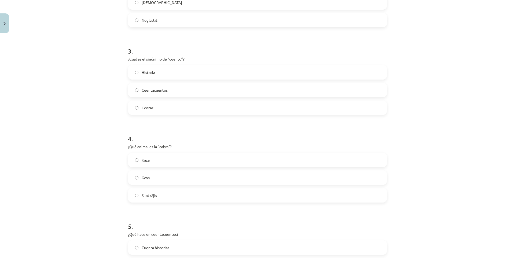
click at [153, 160] on label "Kaza" at bounding box center [257, 159] width 258 height 13
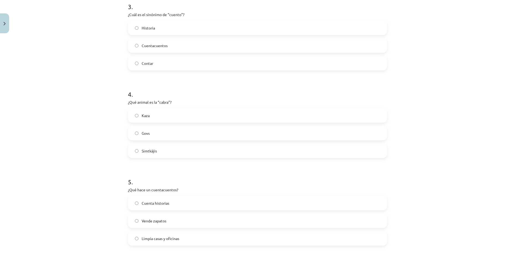
scroll to position [333, 0]
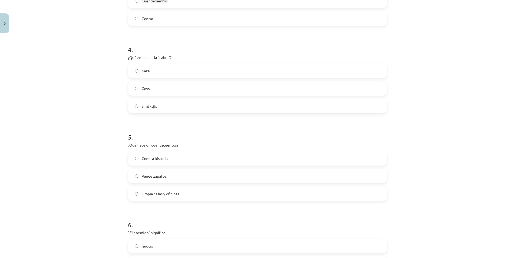
click at [162, 156] on span "Cuenta historias" at bounding box center [155, 159] width 28 height 6
click at [183, 173] on label "[DEMOGRAPHIC_DATA]" at bounding box center [257, 174] width 258 height 13
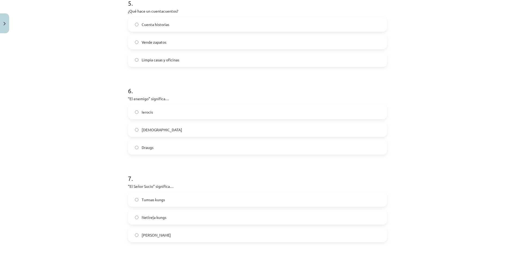
scroll to position [512, 0]
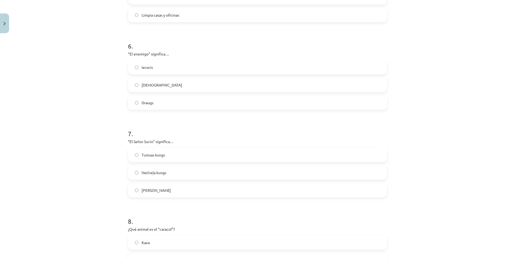
click at [178, 170] on label "Netīreļa kungs" at bounding box center [257, 172] width 258 height 13
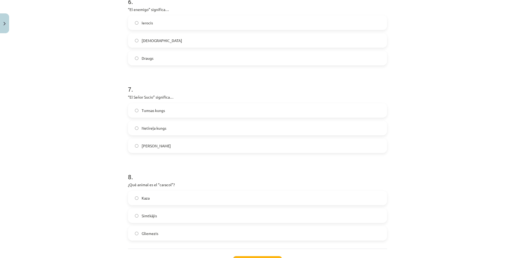
scroll to position [601, 0]
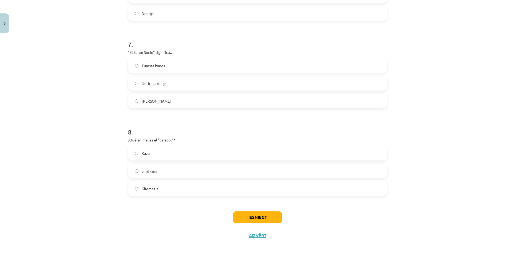
click at [183, 189] on label "Gliemezis" at bounding box center [257, 188] width 258 height 13
click at [267, 218] on button "Iesniegt" at bounding box center [257, 217] width 49 height 12
click at [48, 118] on div "Mācību tēma: Spāņu valodas b1 - 11. klases 1.ieskaites mācību materiāls #4 📝 Te…" at bounding box center [257, 129] width 515 height 258
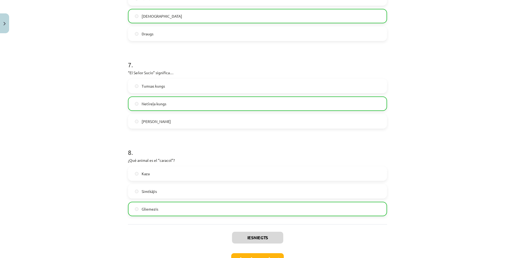
scroll to position [618, 0]
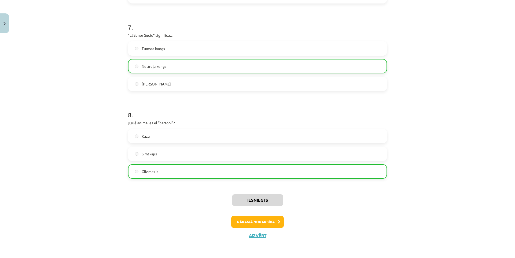
click at [259, 240] on div "Iesniegts Nākamā nodarbība Aizvērt" at bounding box center [257, 214] width 259 height 55
click at [262, 224] on button "Nākamā nodarbība" at bounding box center [257, 222] width 53 height 12
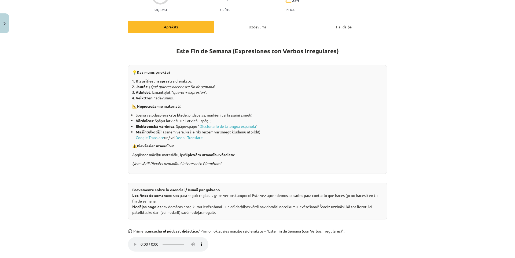
scroll to position [0, 0]
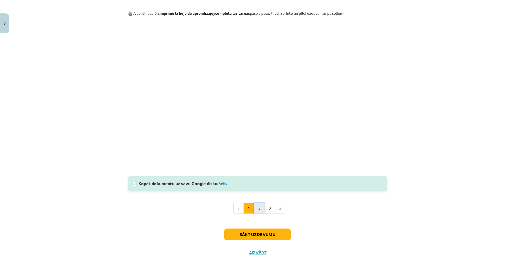
click at [256, 210] on button "2" at bounding box center [259, 208] width 11 height 11
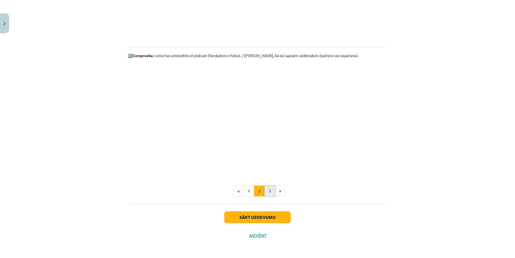
click at [264, 193] on button "3" at bounding box center [269, 191] width 11 height 11
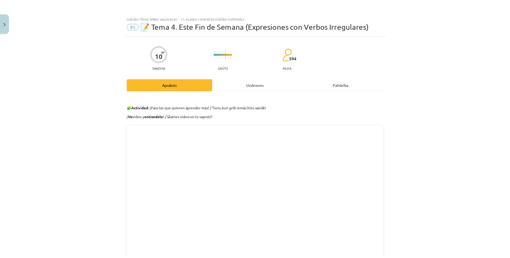
scroll to position [130, 0]
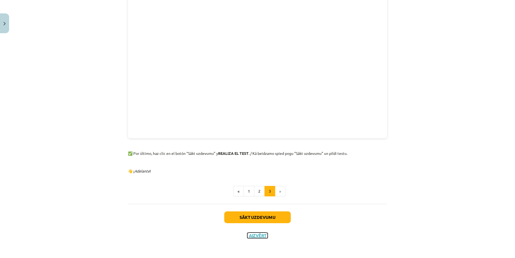
click at [260, 237] on button "Aizvērt" at bounding box center [257, 235] width 20 height 5
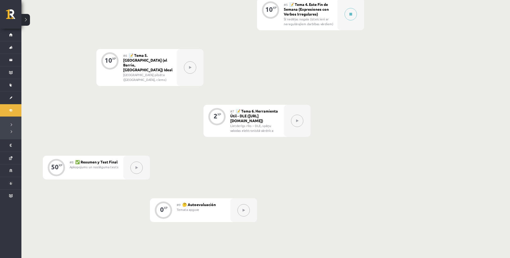
scroll to position [304, 0]
